Goal: Navigation & Orientation: Find specific page/section

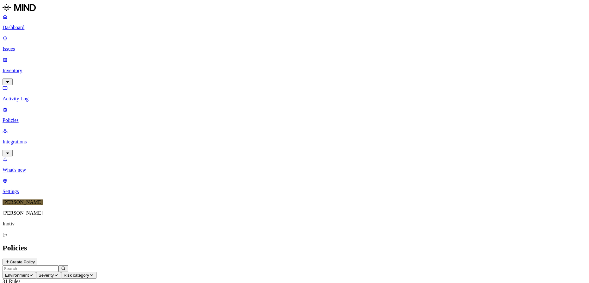
scroll to position [157, 0]
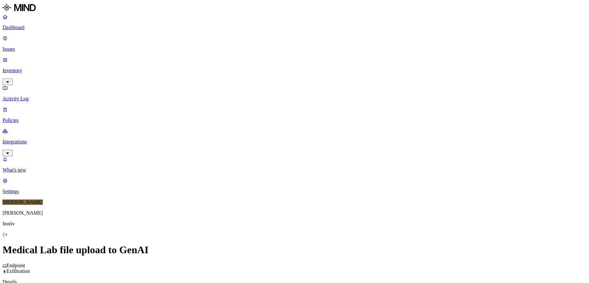
scroll to position [115, 0]
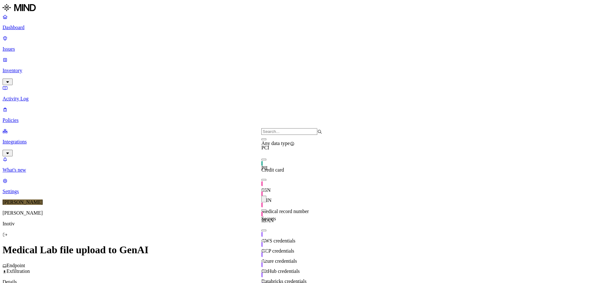
scroll to position [0, 0]
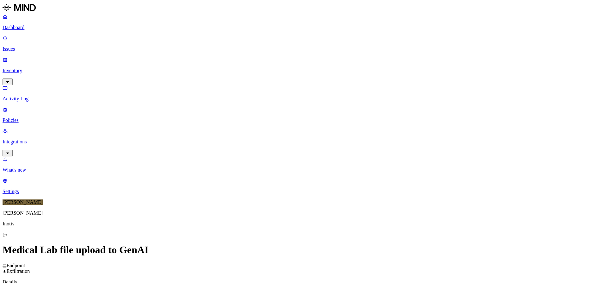
click at [327, 143] on label "AND" at bounding box center [321, 140] width 11 height 5
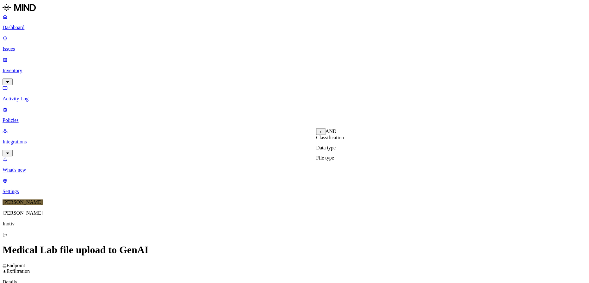
click at [344, 140] on label "Classification" at bounding box center [330, 137] width 28 height 5
click at [321, 131] on button at bounding box center [320, 131] width 9 height 7
click at [334, 160] on label "File type" at bounding box center [325, 157] width 18 height 5
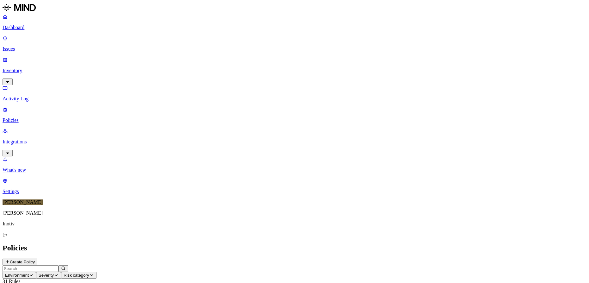
click at [32, 68] on p "Inventory" at bounding box center [295, 71] width 584 height 6
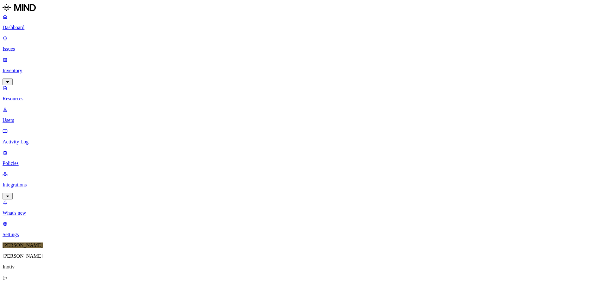
click at [28, 46] on p "Issues" at bounding box center [295, 49] width 584 height 6
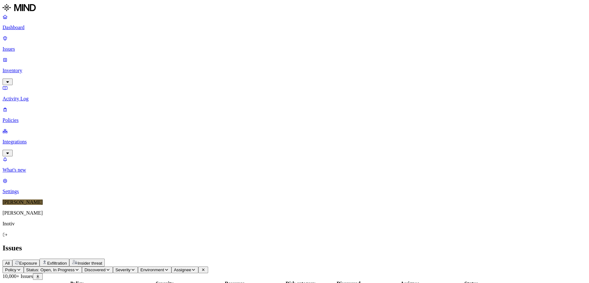
click at [106, 267] on span "Discovered" at bounding box center [94, 269] width 21 height 5
click at [16, 267] on span "Policy" at bounding box center [10, 269] width 11 height 5
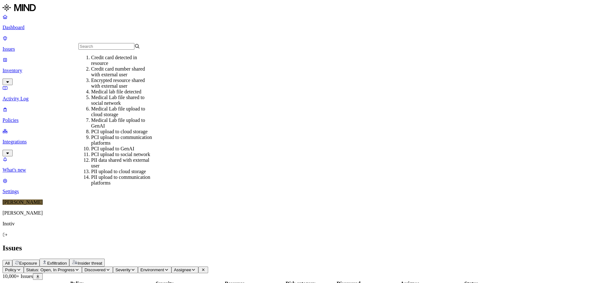
click at [255, 244] on div "Issues" at bounding box center [295, 248] width 584 height 9
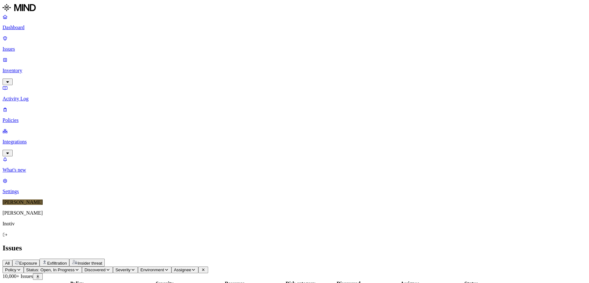
click at [67, 261] on span "Exfiltration" at bounding box center [57, 263] width 20 height 5
click at [37, 261] on span "Exposure" at bounding box center [28, 263] width 18 height 5
click at [67, 261] on span "Exfiltration" at bounding box center [57, 263] width 20 height 5
click at [102, 261] on span "Insider threat" at bounding box center [89, 263] width 25 height 5
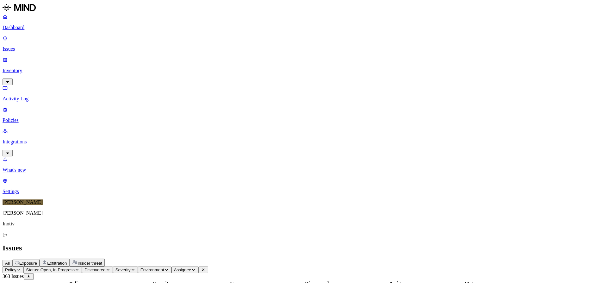
click at [164, 267] on span "Environment" at bounding box center [152, 269] width 24 height 5
click at [37, 261] on span "Exposure" at bounding box center [28, 263] width 18 height 5
click at [21, 268] on icon "button" at bounding box center [18, 270] width 5 height 4
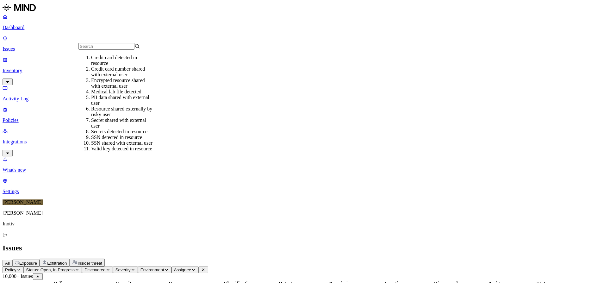
click at [33, 122] on nav "Dashboard Issues Inventory Activity Log Policies Integrations What's new Settin…" at bounding box center [295, 104] width 584 height 180
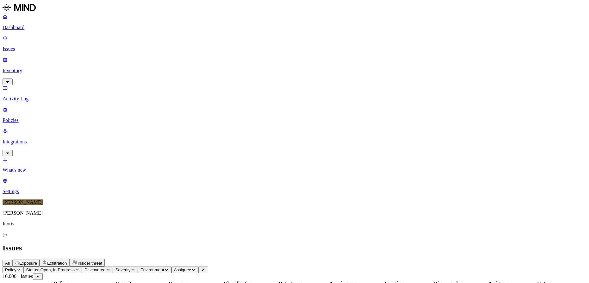
click at [33, 28] on p "Dashboard" at bounding box center [295, 28] width 584 height 6
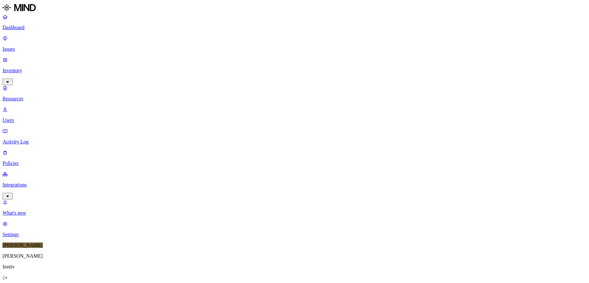
click at [30, 107] on link "Users" at bounding box center [295, 115] width 584 height 16
click at [30, 139] on p "Activity Log" at bounding box center [295, 142] width 584 height 6
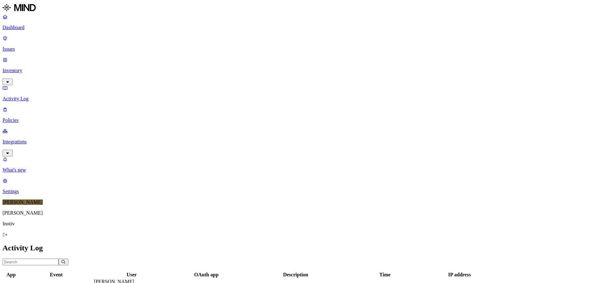
click at [27, 117] on p "Policies" at bounding box center [295, 120] width 584 height 6
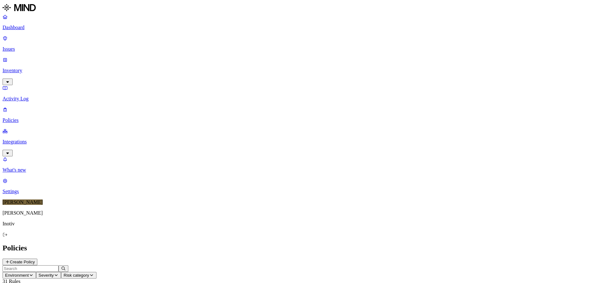
scroll to position [157, 0]
click at [31, 139] on p "Integrations" at bounding box center [295, 142] width 584 height 6
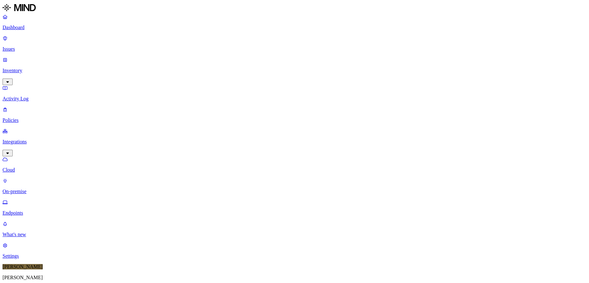
click at [32, 188] on p "On-premise" at bounding box center [295, 191] width 584 height 6
click at [31, 210] on p "Endpoints" at bounding box center [295, 213] width 584 height 6
click at [196, 44] on div "Online" at bounding box center [216, 47] width 62 height 6
